Goal: Task Accomplishment & Management: Complete application form

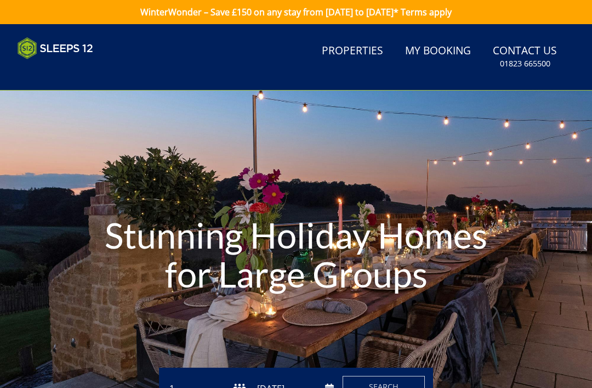
click at [468, 12] on link "WinterWonder – Save £150 on any stay from [DATE] to [DATE]* Terms apply" at bounding box center [296, 12] width 592 height 24
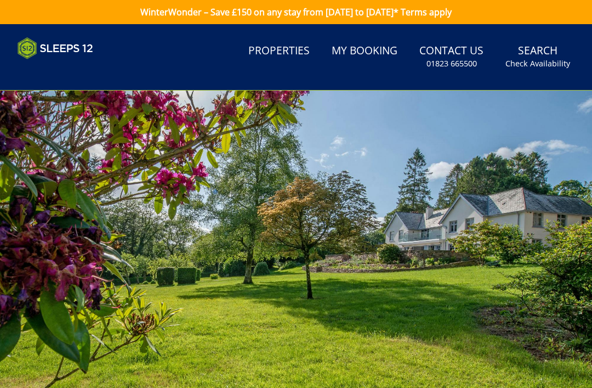
click at [464, 13] on link "WinterWonder – Save £150 on any stay from [DATE] to [DATE]* Terms apply" at bounding box center [296, 12] width 592 height 24
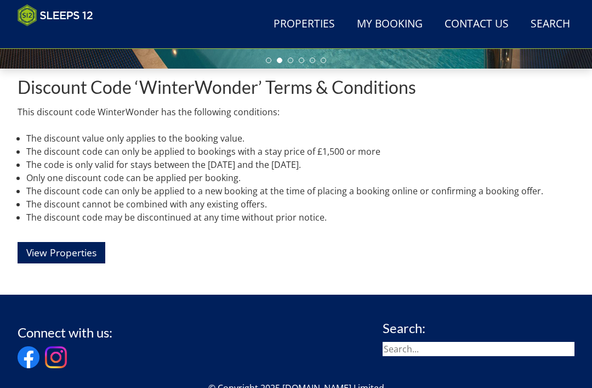
scroll to position [336, 0]
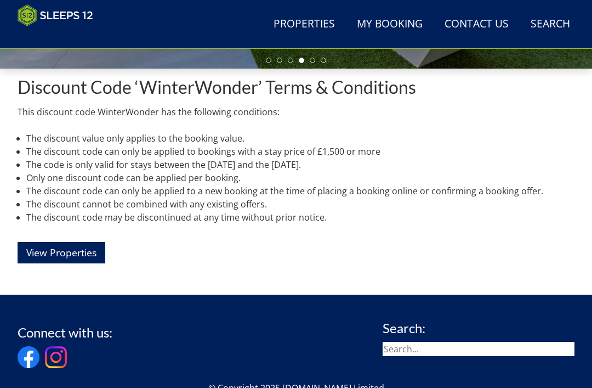
click at [88, 251] on link "View Properties" at bounding box center [62, 252] width 88 height 21
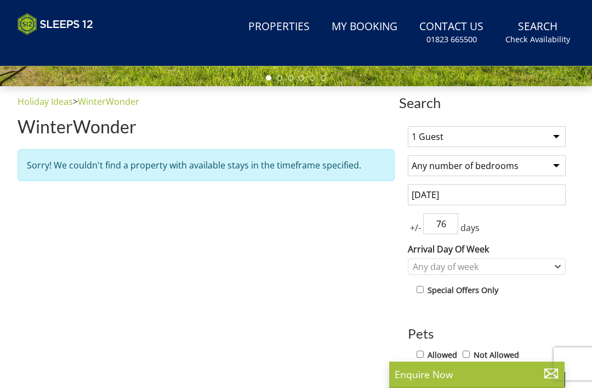
click at [560, 135] on select "1 Guest 2 Guests 3 Guests 4 Guests 5 Guests 6 Guests 7 Guests 8 Guests 9 Guests…" at bounding box center [487, 136] width 158 height 21
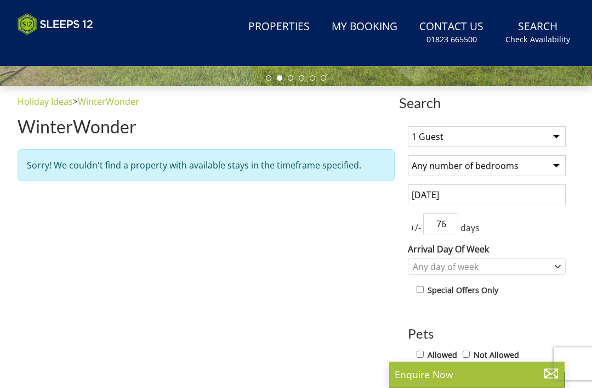
select select "8"
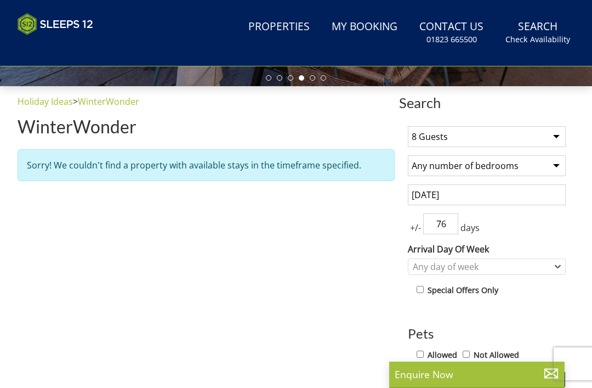
click at [518, 193] on input "[DATE]" at bounding box center [487, 194] width 158 height 21
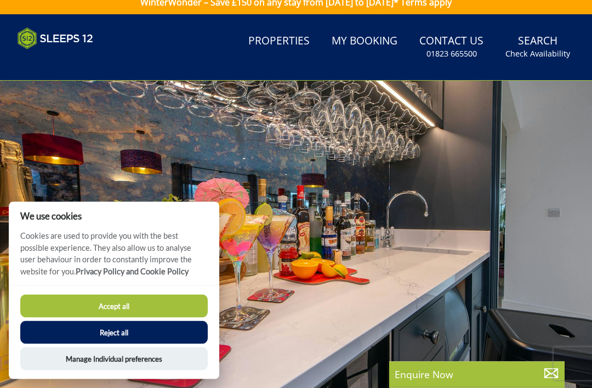
scroll to position [10, 0]
click at [155, 317] on button "Accept all" at bounding box center [114, 305] width 188 height 23
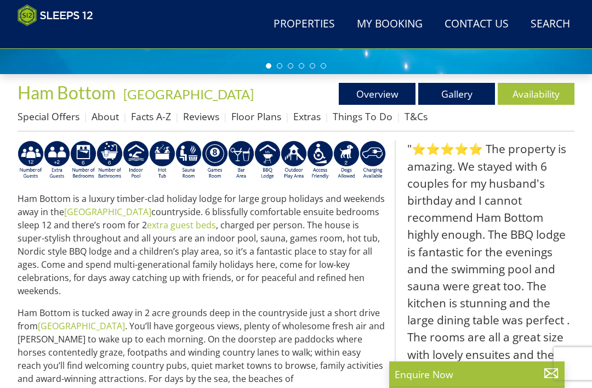
scroll to position [331, 0]
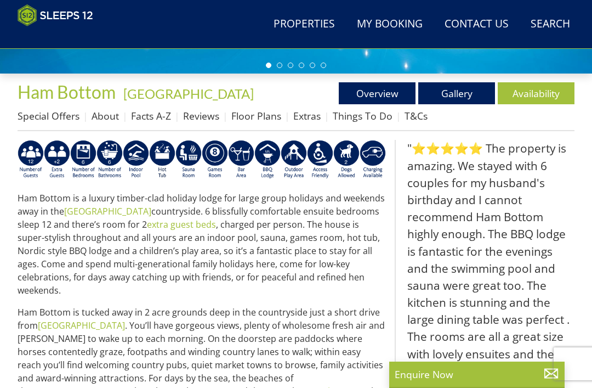
click at [532, 95] on link "Availability" at bounding box center [536, 93] width 77 height 22
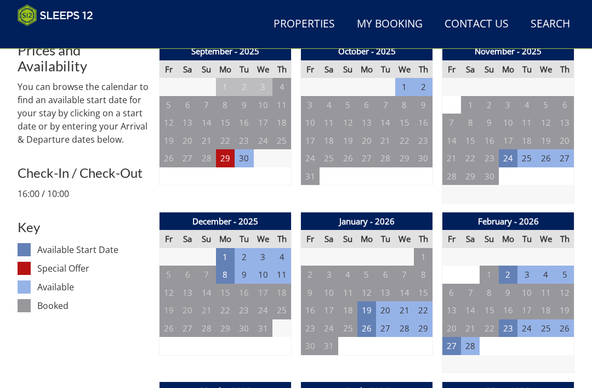
scroll to position [429, 0]
click at [510, 322] on td "23" at bounding box center [508, 328] width 19 height 18
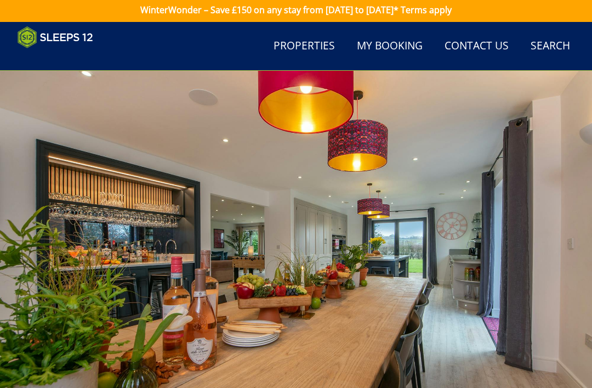
scroll to position [0, 0]
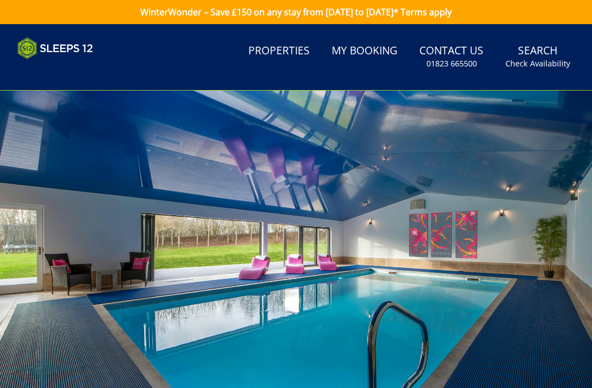
click at [460, 58] on small "01823 665500" at bounding box center [452, 63] width 50 height 11
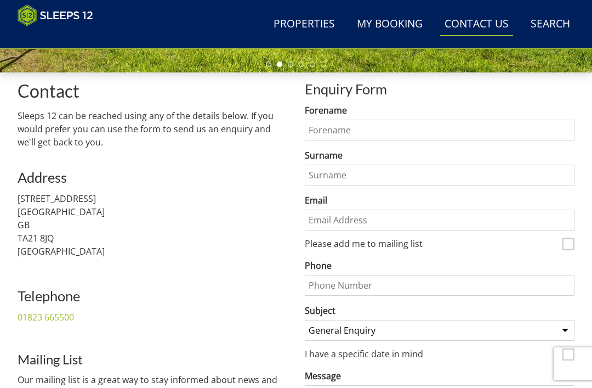
scroll to position [334, 0]
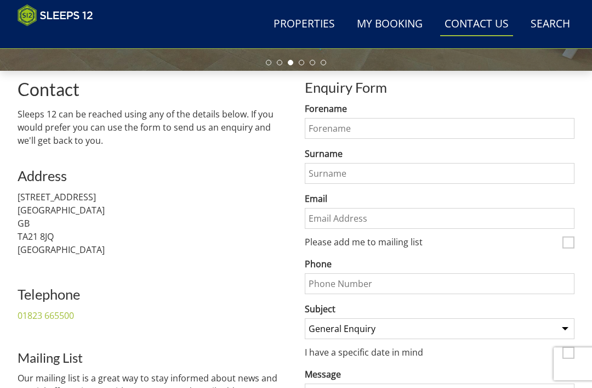
click at [393, 128] on input "Forename" at bounding box center [440, 128] width 270 height 21
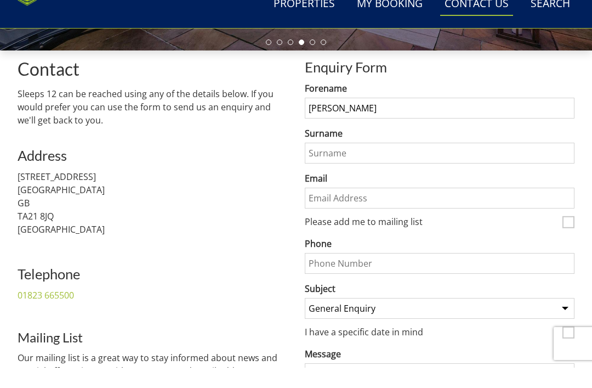
type input "[PERSON_NAME]"
click at [349, 163] on input "Surname" at bounding box center [440, 173] width 270 height 21
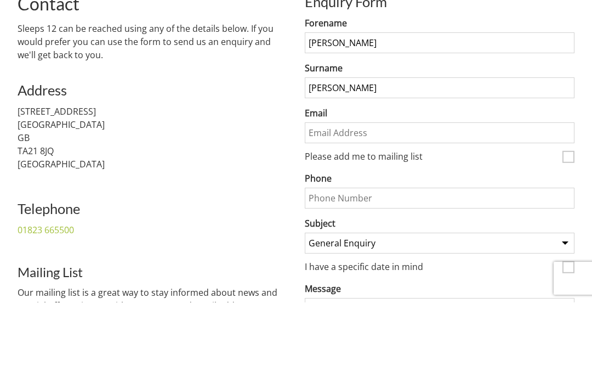
type input "[PERSON_NAME]"
click at [351, 208] on input "Email" at bounding box center [440, 218] width 270 height 21
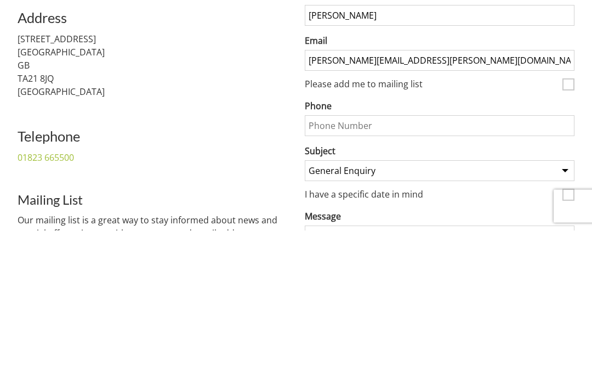
type input "[PERSON_NAME][EMAIL_ADDRESS][PERSON_NAME][DOMAIN_NAME]"
click at [353, 273] on input "Phone" at bounding box center [440, 283] width 270 height 21
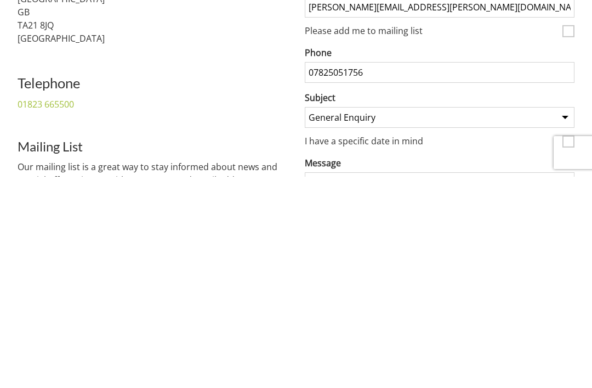
type input "07825051756"
click at [562, 318] on select "General Enquiry Listing My Property [GEOGRAPHIC_DATA] 20 Ortensia [GEOGRAPHIC_D…" at bounding box center [440, 328] width 270 height 21
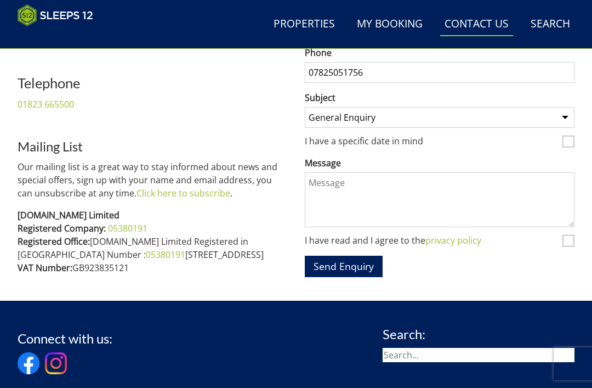
click at [569, 138] on input "I have a specific date in mind" at bounding box center [569, 141] width 12 height 12
checkbox input "true"
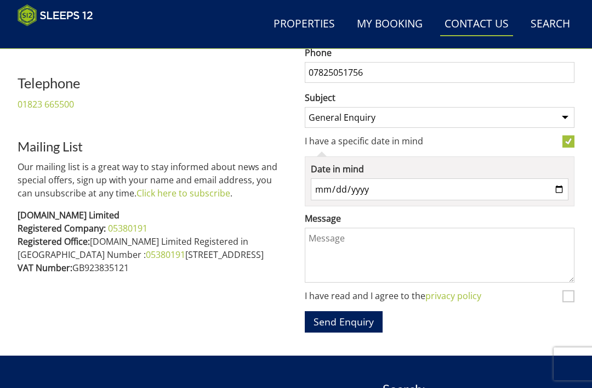
click at [328, 183] on input "Date in mind" at bounding box center [440, 189] width 258 height 22
type input "[DATE]"
click at [325, 231] on textarea "Message" at bounding box center [440, 255] width 270 height 55
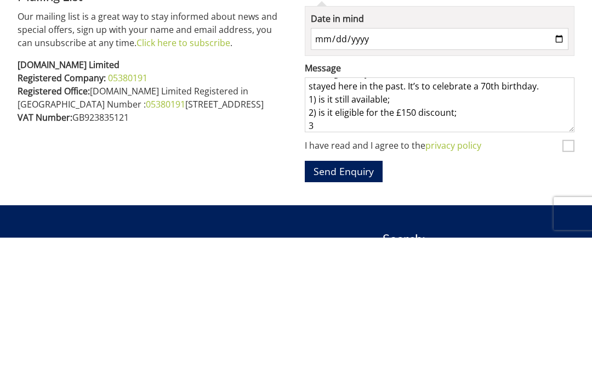
scroll to position [28, 0]
click at [386, 228] on textarea "Hi, I wonder if you can help. We are a group of 10 pensioners looking to stay a…" at bounding box center [440, 255] width 270 height 55
click at [424, 228] on textarea "Hi, I wonder if you can help. We are a group of 10 pensioners looking to stay a…" at bounding box center [440, 255] width 270 height 55
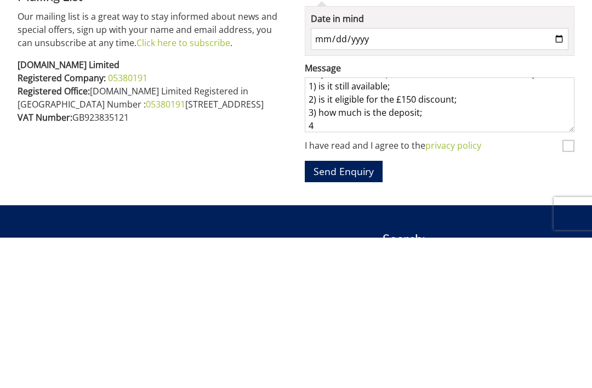
scroll to position [41, 0]
click at [455, 228] on textarea "Hi, I wonder if you can help. We are a group of 10 pensioners looking to stay a…" at bounding box center [440, 255] width 270 height 55
click at [461, 228] on textarea "Hi, I wonder if you can help. We are a group of 10 pensioners looking to stay a…" at bounding box center [440, 255] width 270 height 55
click at [432, 228] on textarea "Hi, I wonder if you can help. We are a group of 10 pensioners looking to stay a…" at bounding box center [440, 255] width 270 height 55
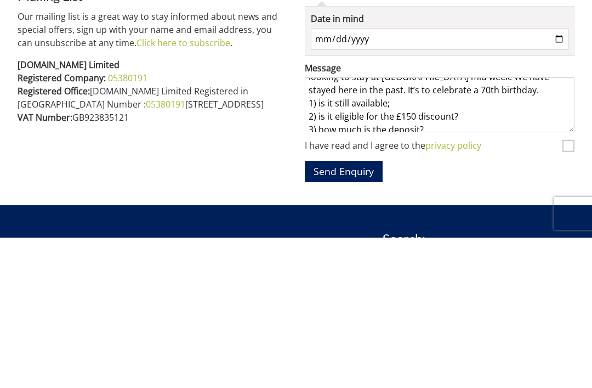
scroll to position [22, 0]
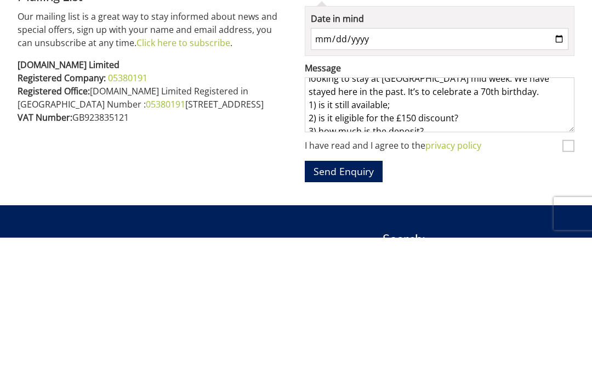
click at [398, 228] on textarea "Hi, I wonder if you can help. We are a group of 10 pensioners looking to stay a…" at bounding box center [440, 255] width 270 height 55
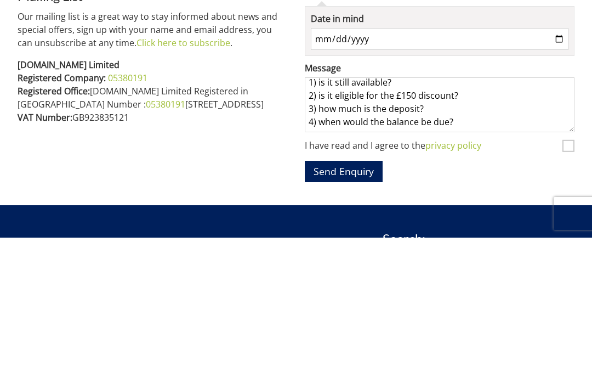
scroll to position [45, 0]
click at [469, 228] on textarea "Hi, I wonder if you can help. We are a group of 10 pensioners looking to stay a…" at bounding box center [440, 255] width 270 height 55
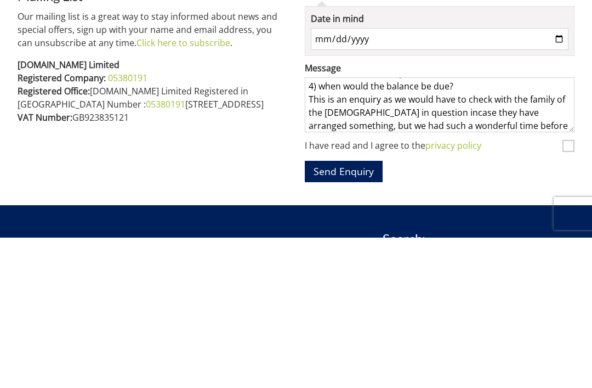
scroll to position [94, 0]
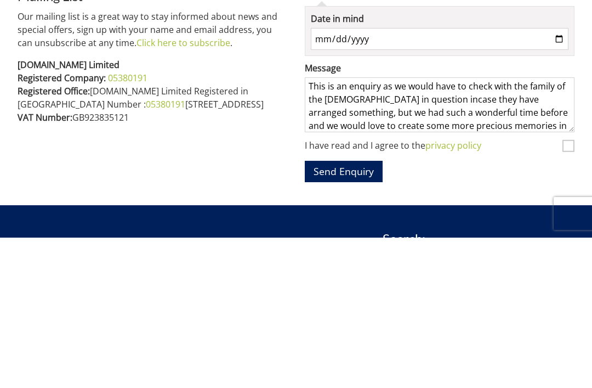
type textarea "Hi, I wonder if you can help. We are a group of 10 pensioners looking to stay a…"
click at [458, 290] on link "privacy policy" at bounding box center [454, 296] width 56 height 12
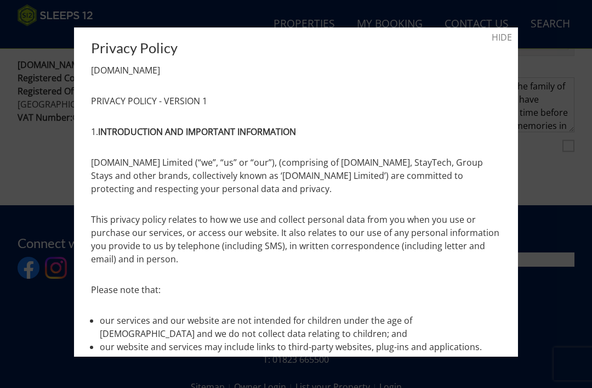
scroll to position [0, 0]
click at [504, 35] on link "HIDE" at bounding box center [502, 37] width 20 height 13
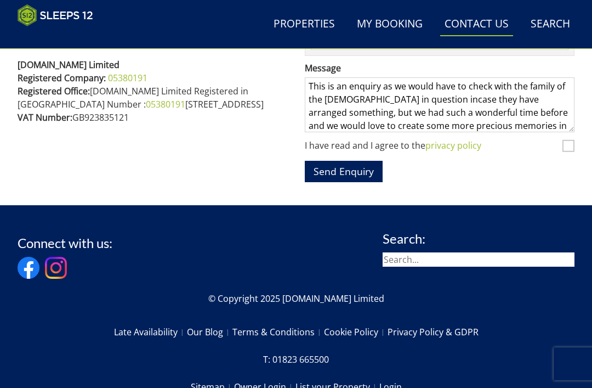
click at [570, 140] on input "I have read and I agree to the privacy policy" at bounding box center [569, 146] width 12 height 12
checkbox input "true"
click at [344, 164] on button "Send Enquiry" at bounding box center [344, 171] width 78 height 21
